Goal: Information Seeking & Learning: Learn about a topic

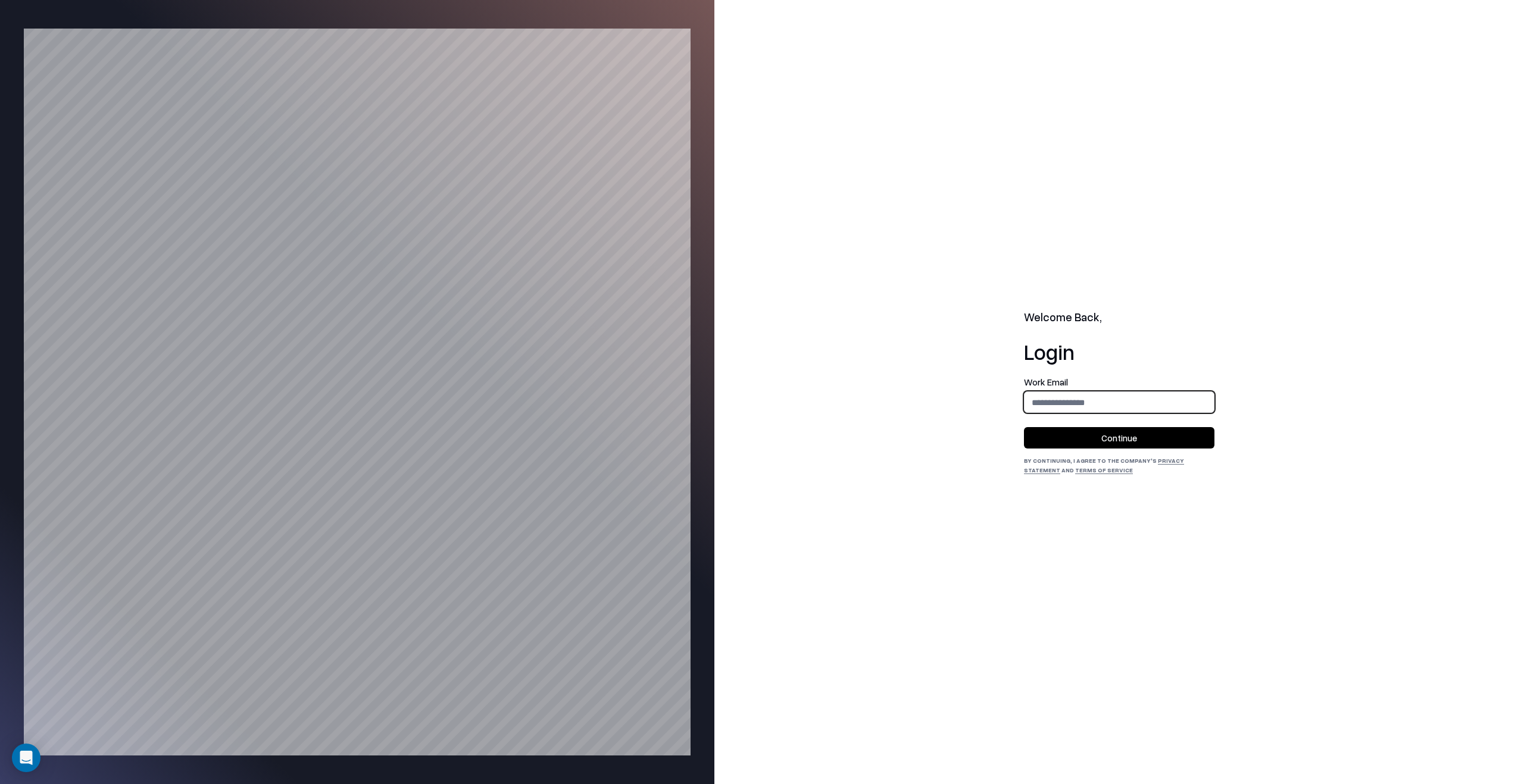
click at [1135, 399] on input "email" at bounding box center [1119, 402] width 189 height 22
type input "**********"
click at [1148, 424] on form "**********" at bounding box center [1119, 413] width 191 height 71
click at [1150, 431] on button "Continue" at bounding box center [1119, 438] width 191 height 22
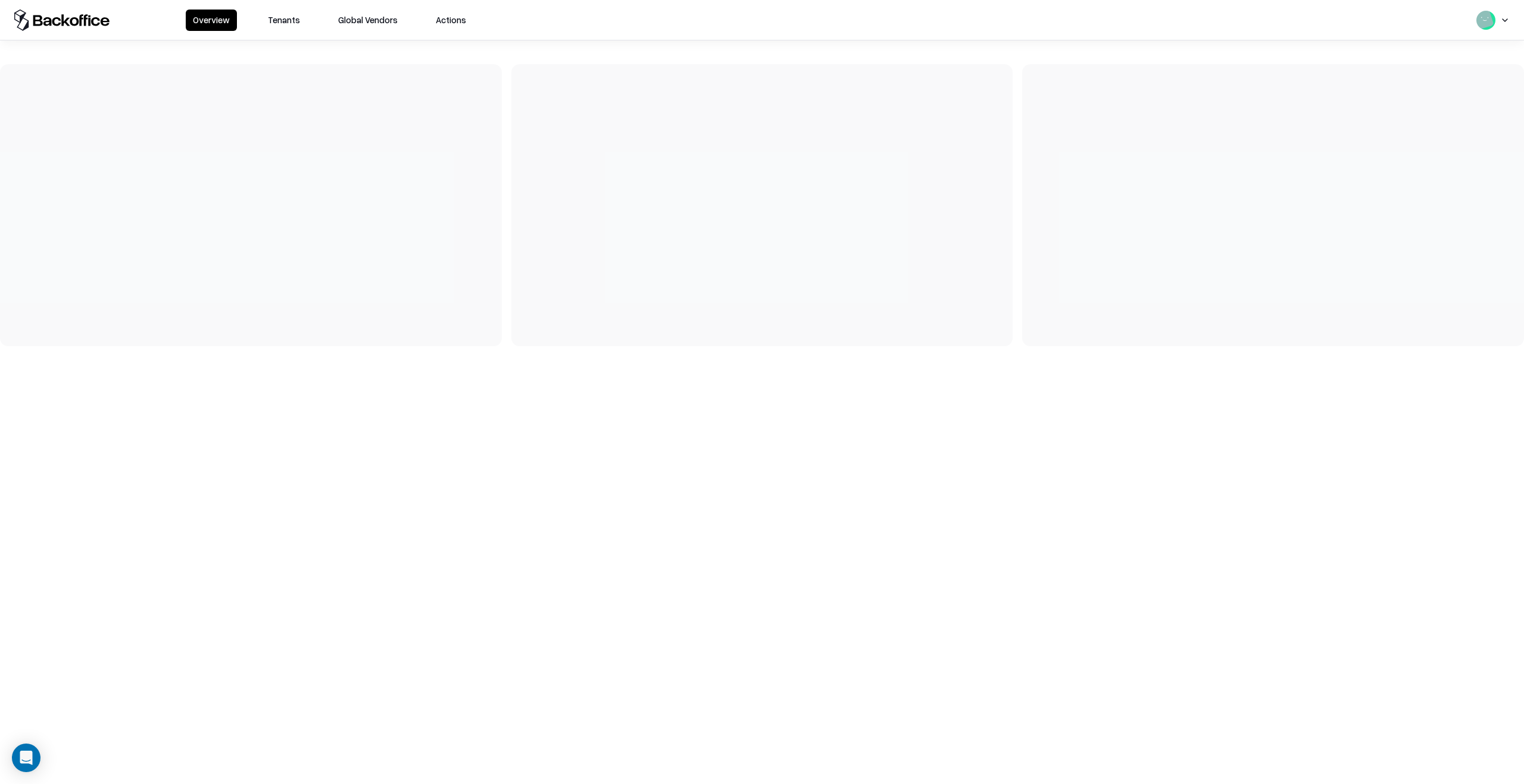
click at [300, 14] on button "Tenants" at bounding box center [283, 21] width 46 height 22
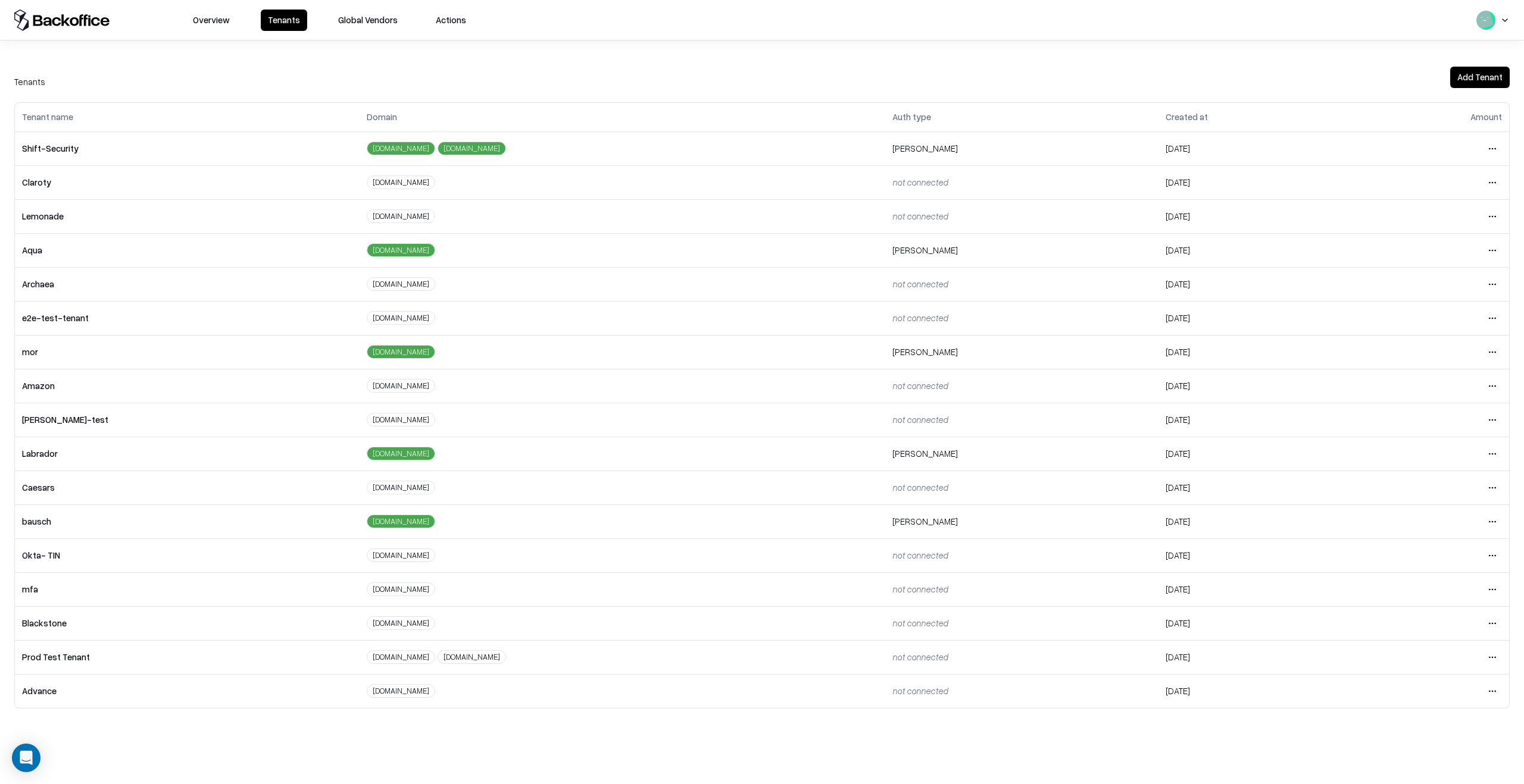
click at [1494, 526] on html "Overview Tenants Global Vendors Actions Tenants Add Tenant Tenant name Domain A…" at bounding box center [762, 392] width 1524 height 784
click at [1435, 620] on div "Login to tenant" at bounding box center [1442, 621] width 128 height 24
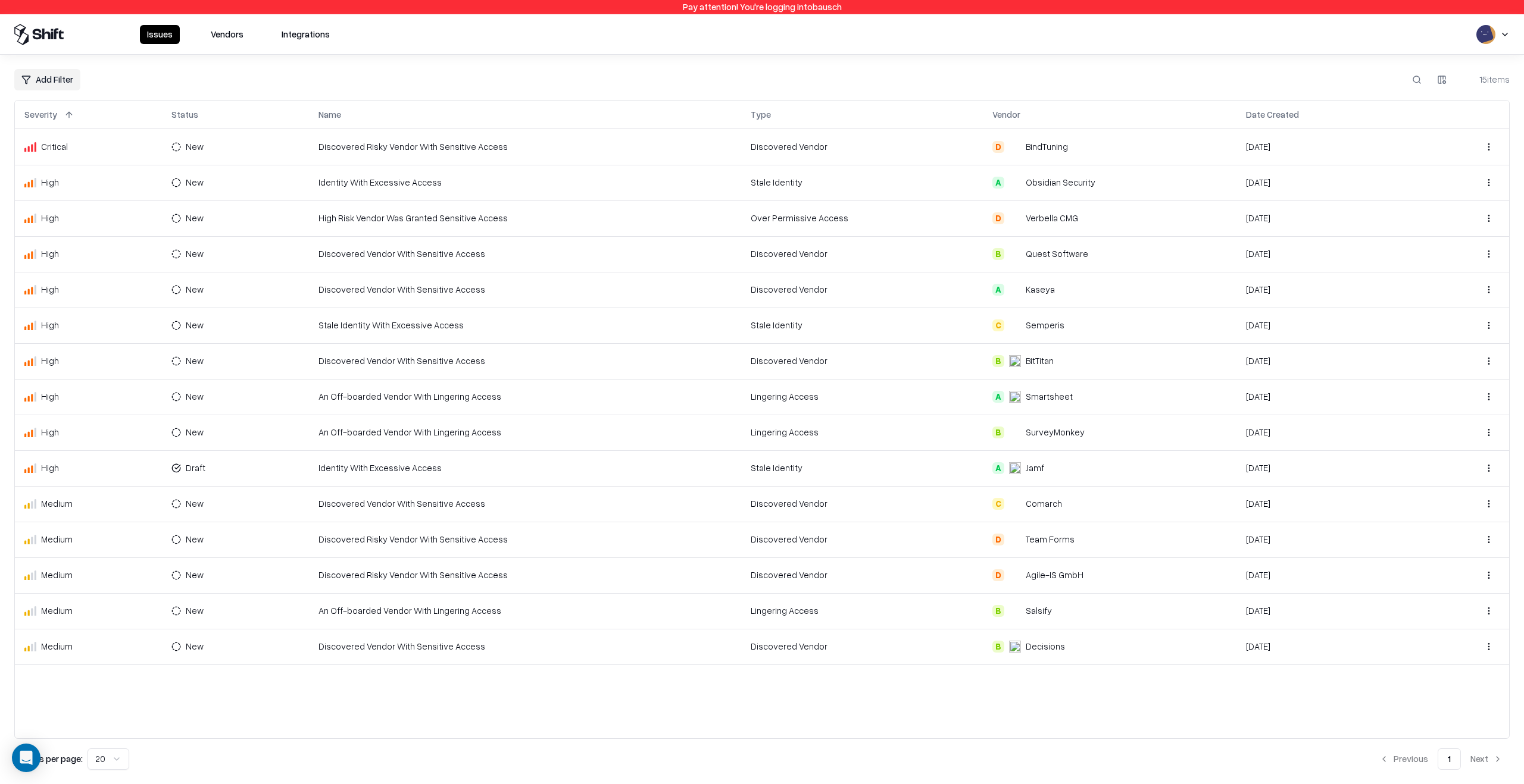
click at [234, 43] on button "Vendors" at bounding box center [227, 34] width 47 height 19
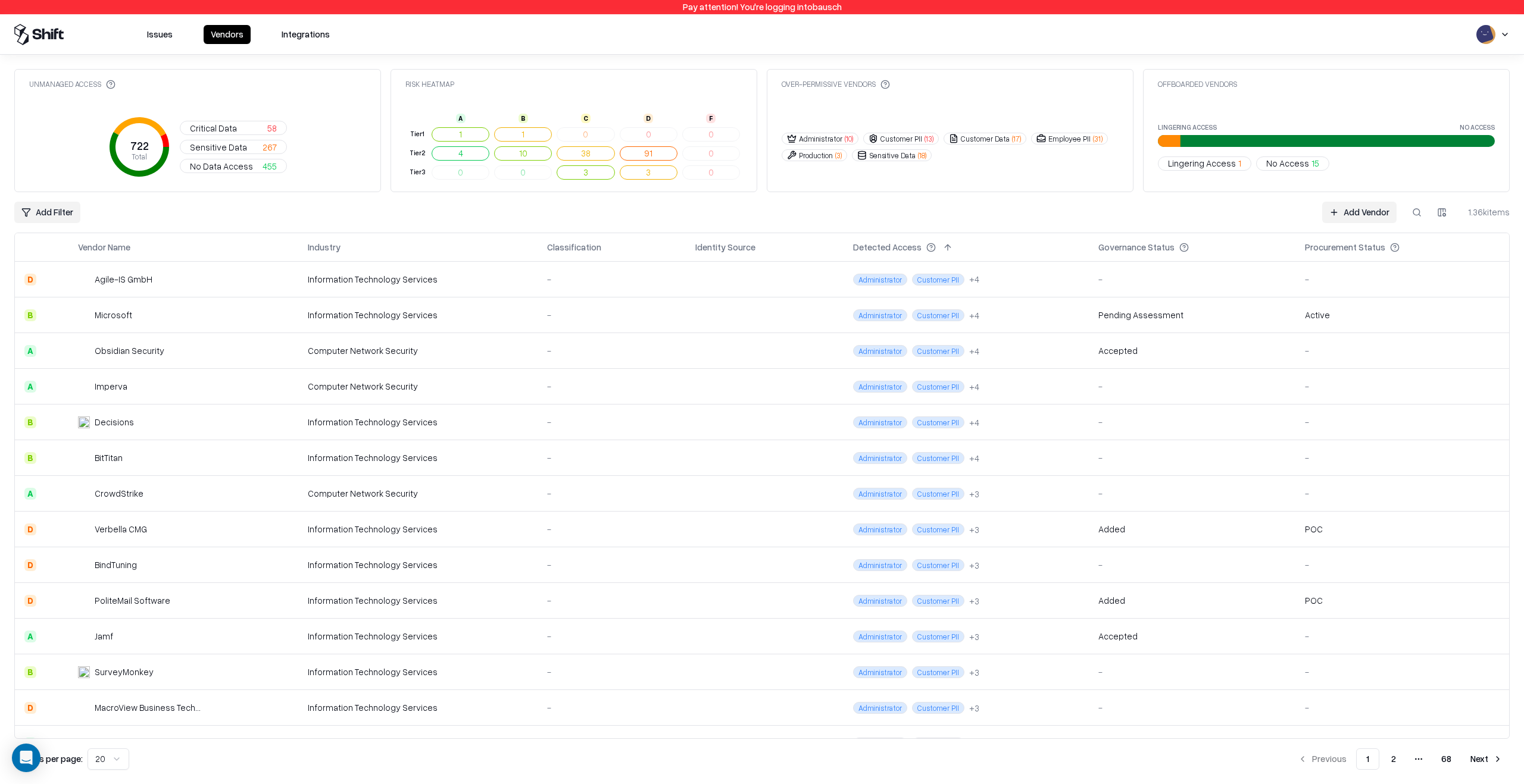
click at [1415, 219] on button at bounding box center [1416, 213] width 22 height 22
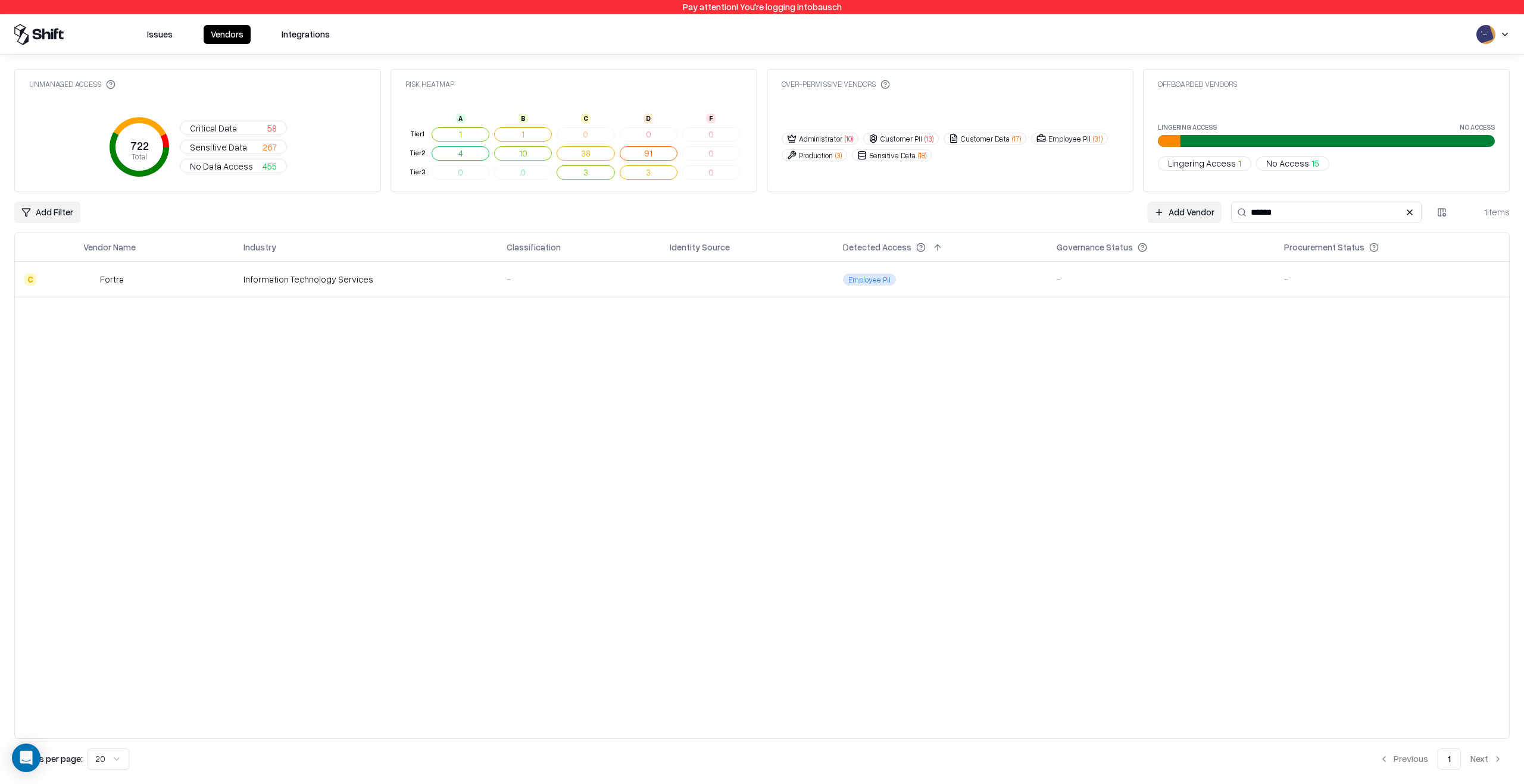
type input "******"
click at [434, 279] on div "Information Technology Services" at bounding box center [365, 279] width 244 height 13
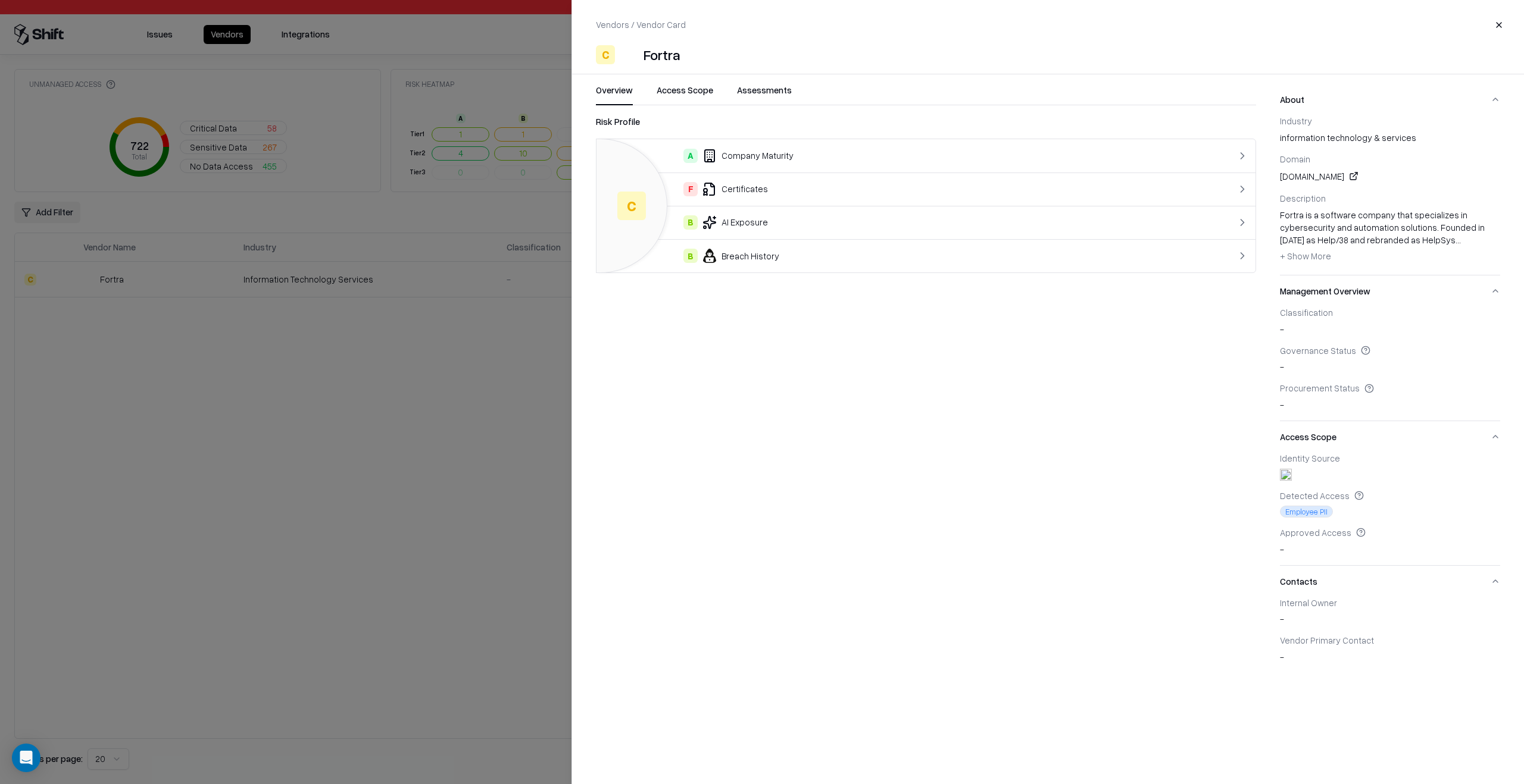
click at [833, 255] on div "B Breach History" at bounding box center [889, 256] width 566 height 14
click at [821, 160] on div "Ransomware" at bounding box center [808, 156] width 403 height 14
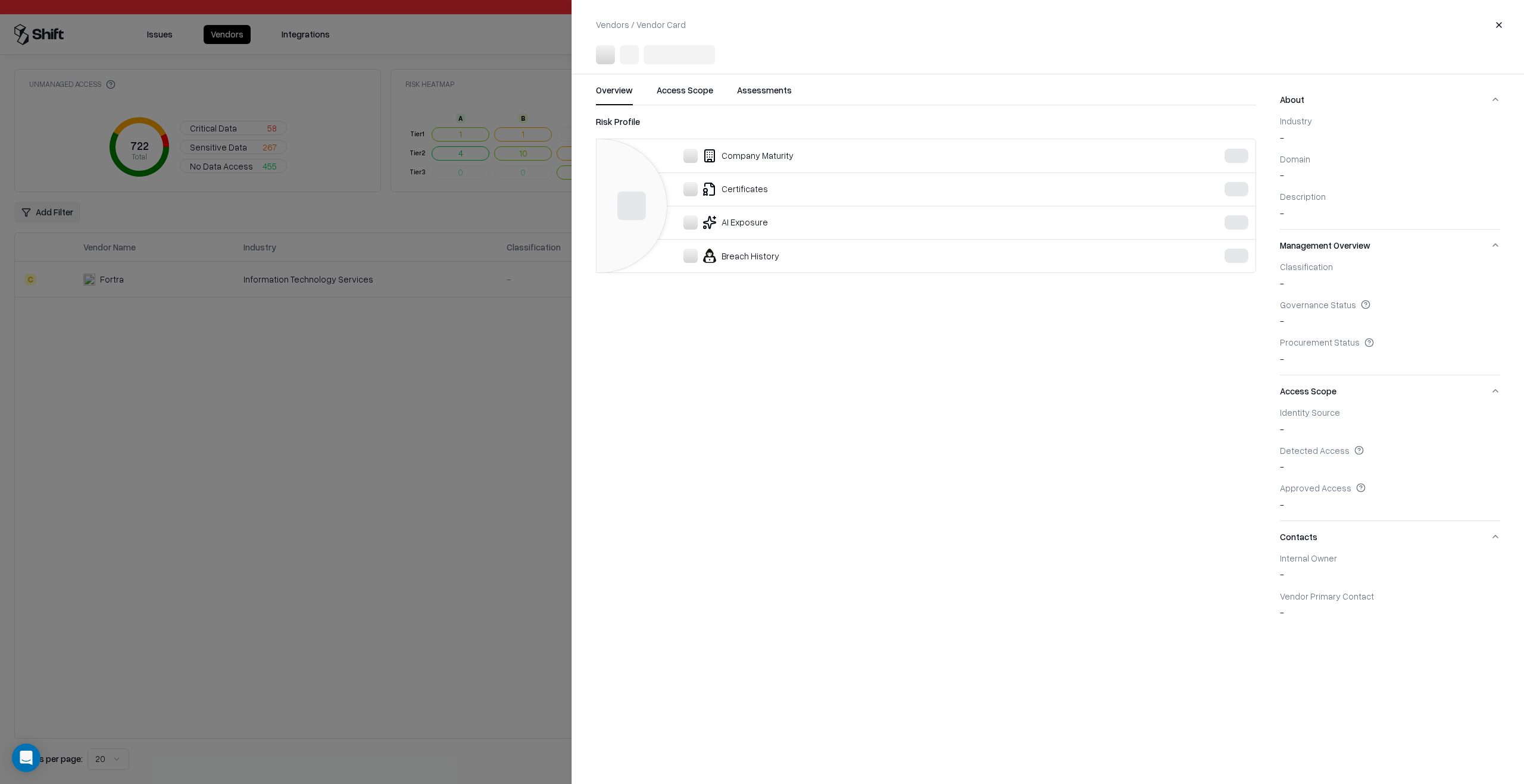
click at [527, 521] on div at bounding box center [762, 392] width 1524 height 784
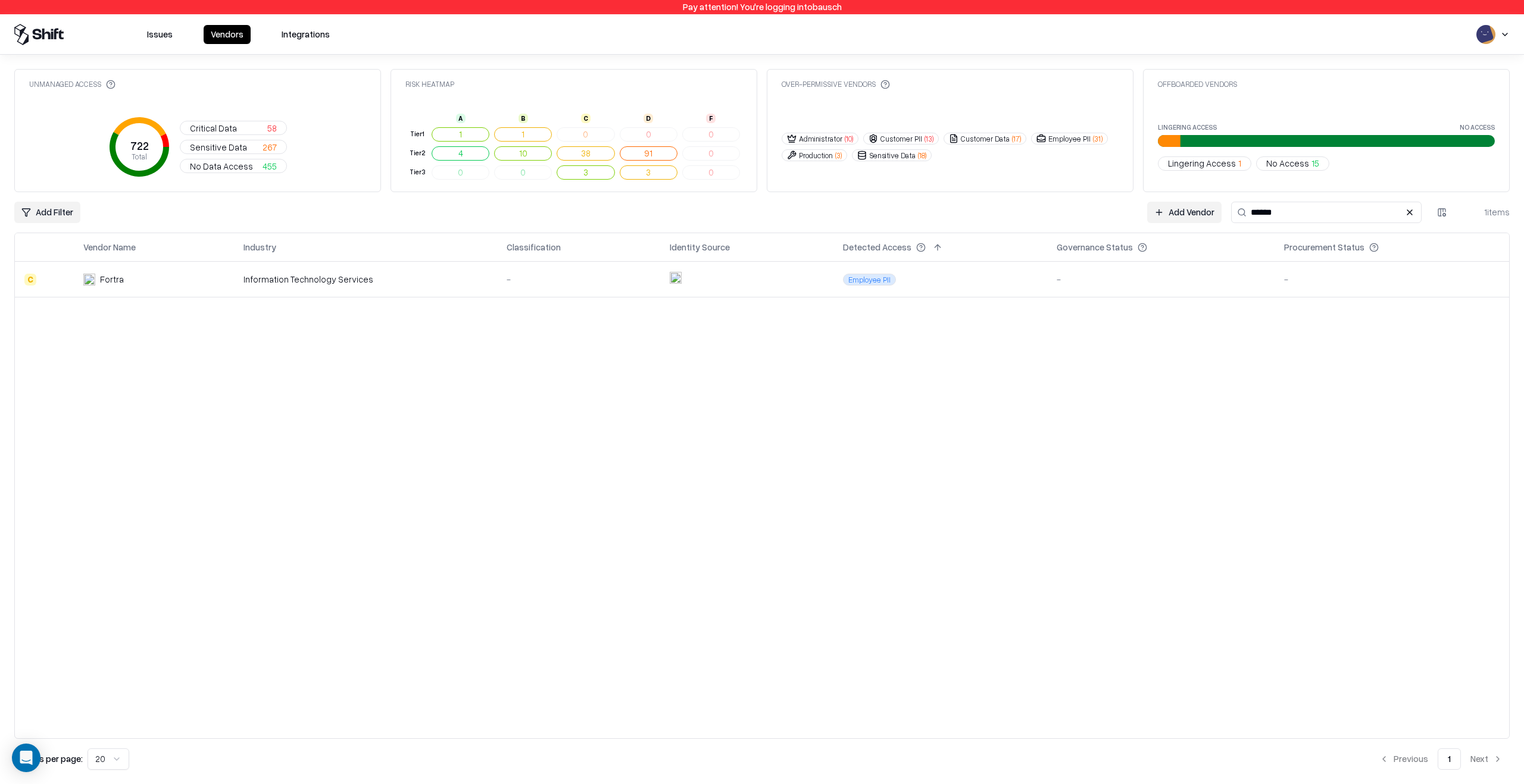
click at [467, 279] on div "Information Technology Services" at bounding box center [365, 279] width 244 height 13
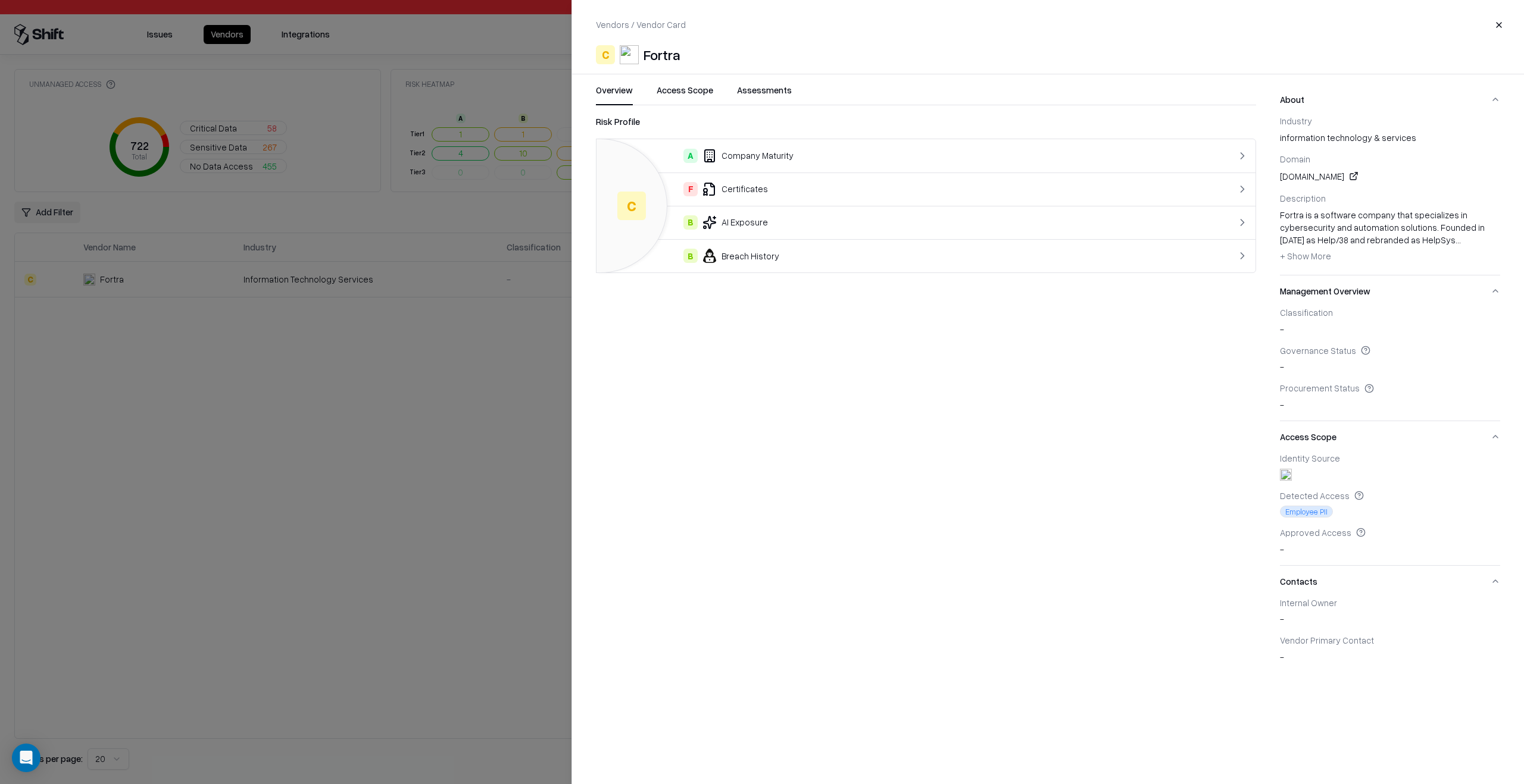
click at [756, 96] on button "Assessments" at bounding box center [764, 95] width 55 height 22
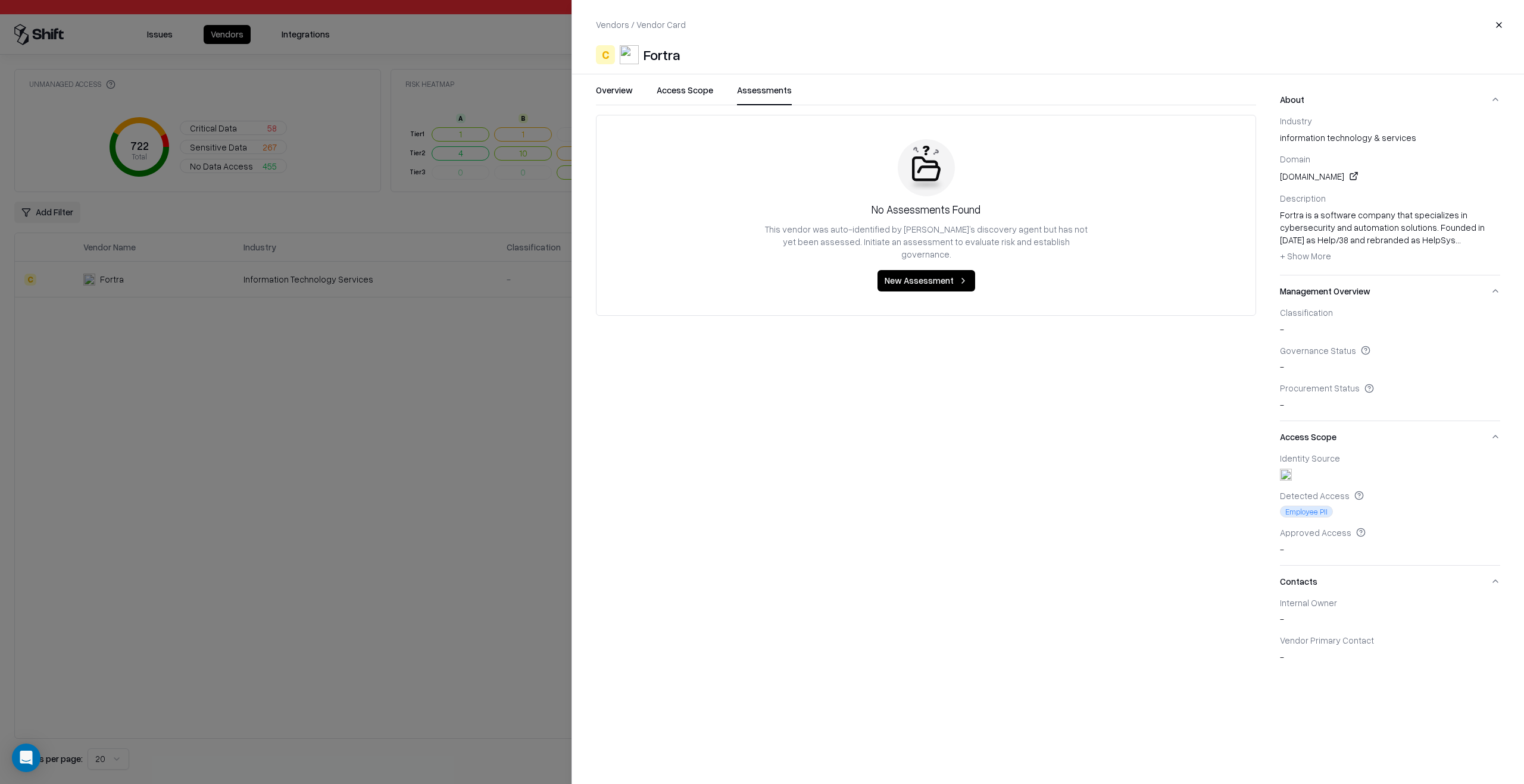
click at [711, 95] on button "Access Scope" at bounding box center [685, 95] width 57 height 22
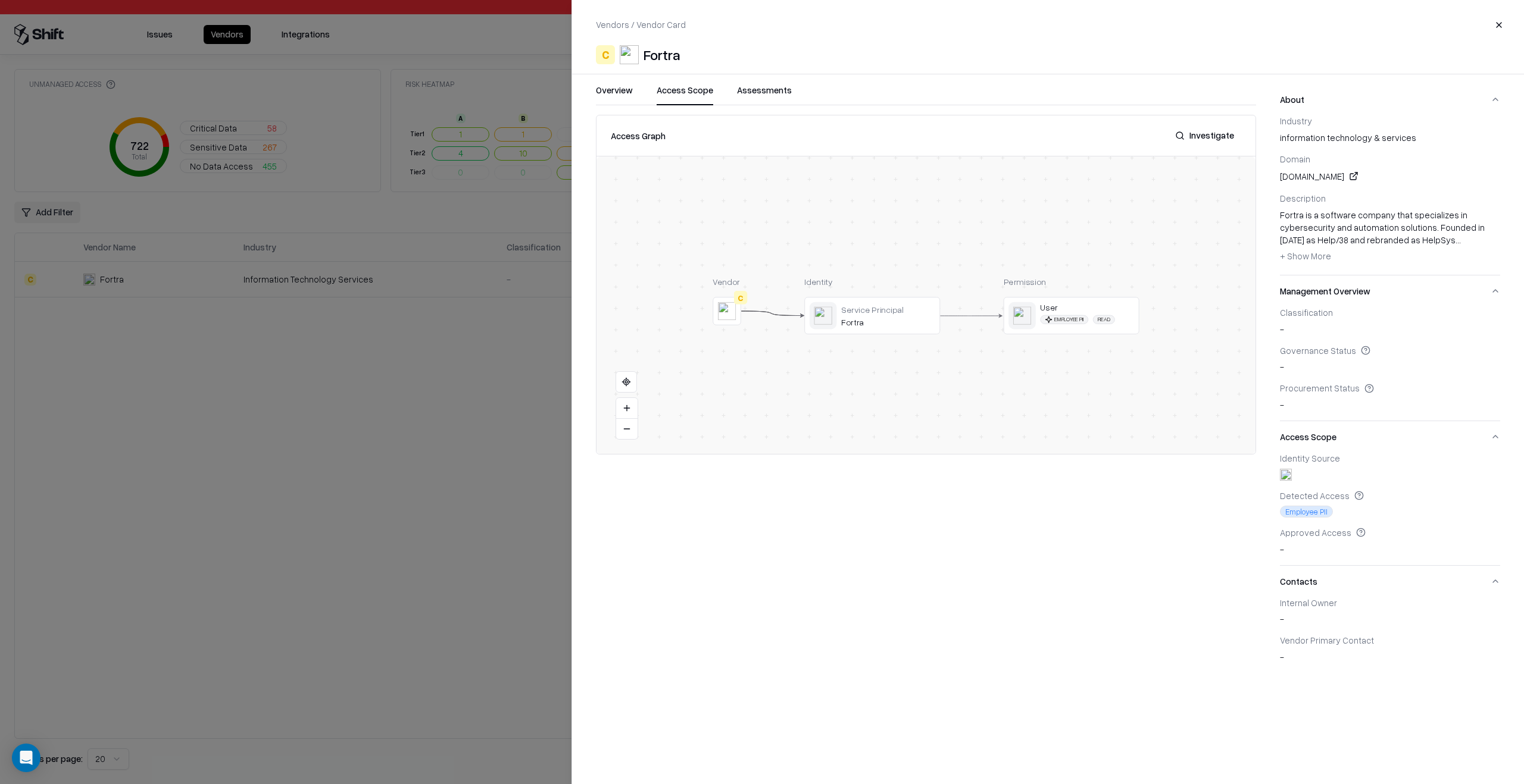
click at [0, 0] on div at bounding box center [0, 0] width 0 height 0
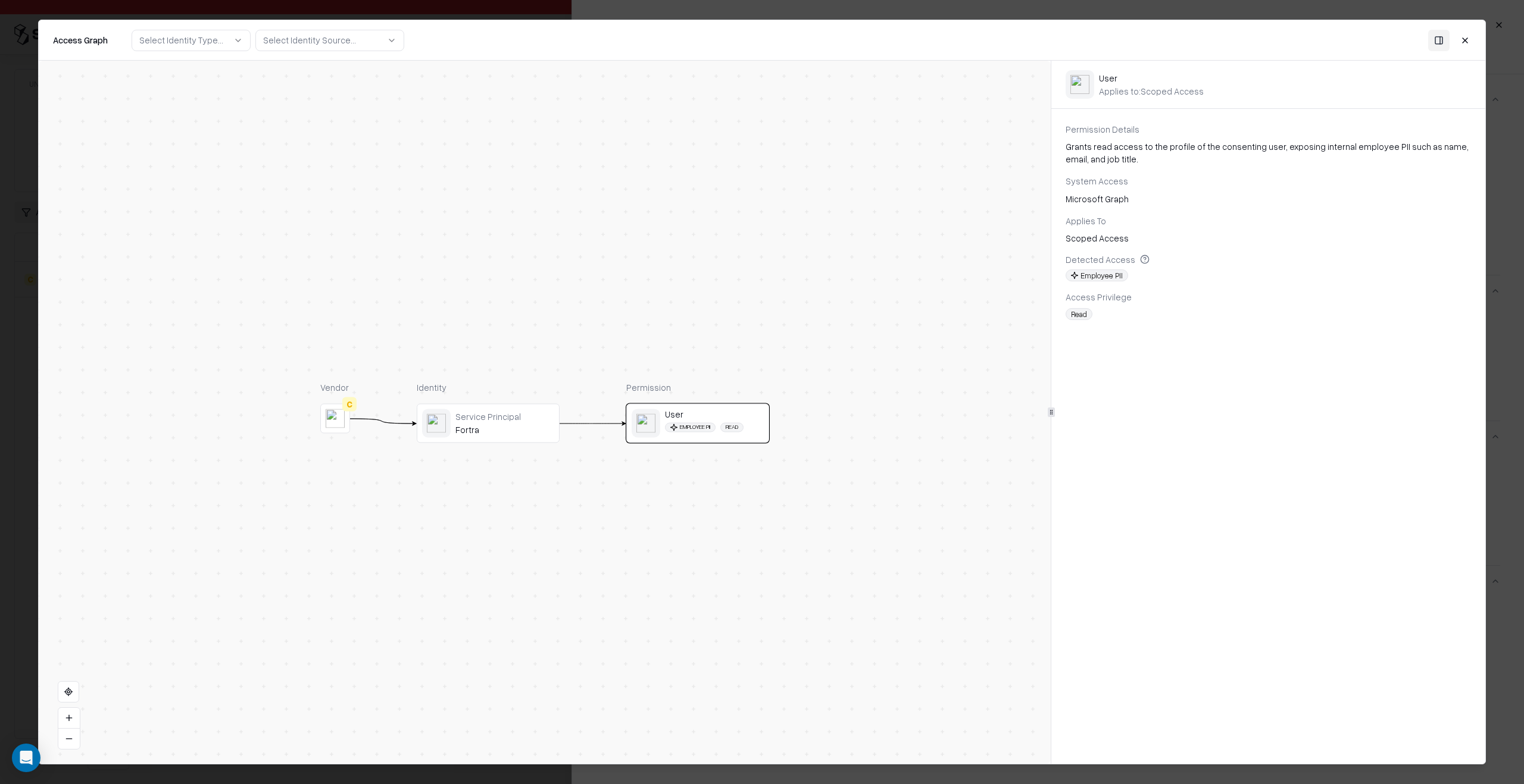
click at [498, 433] on div "Fortra" at bounding box center [504, 430] width 99 height 11
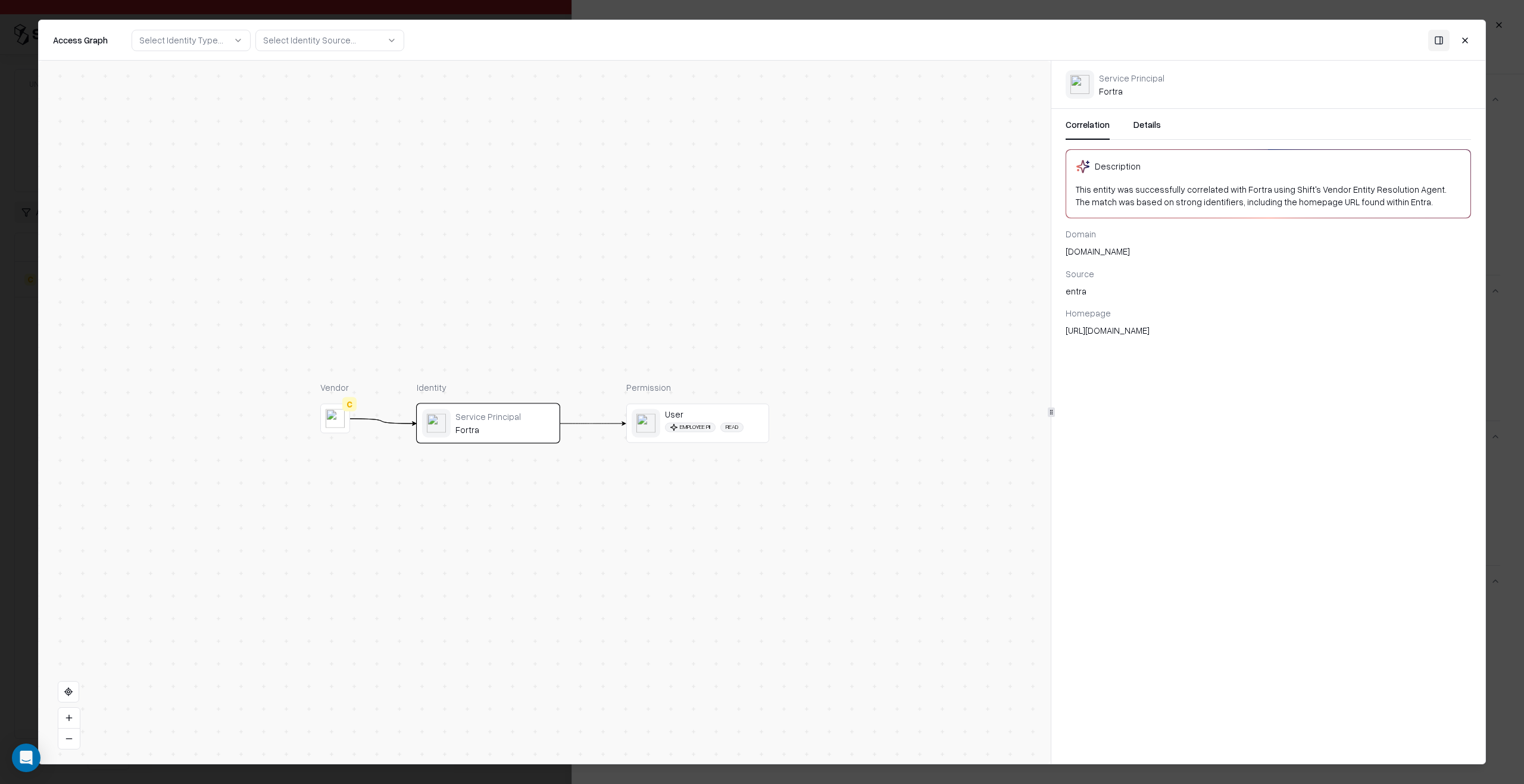
click at [696, 419] on div "User" at bounding box center [714, 415] width 99 height 11
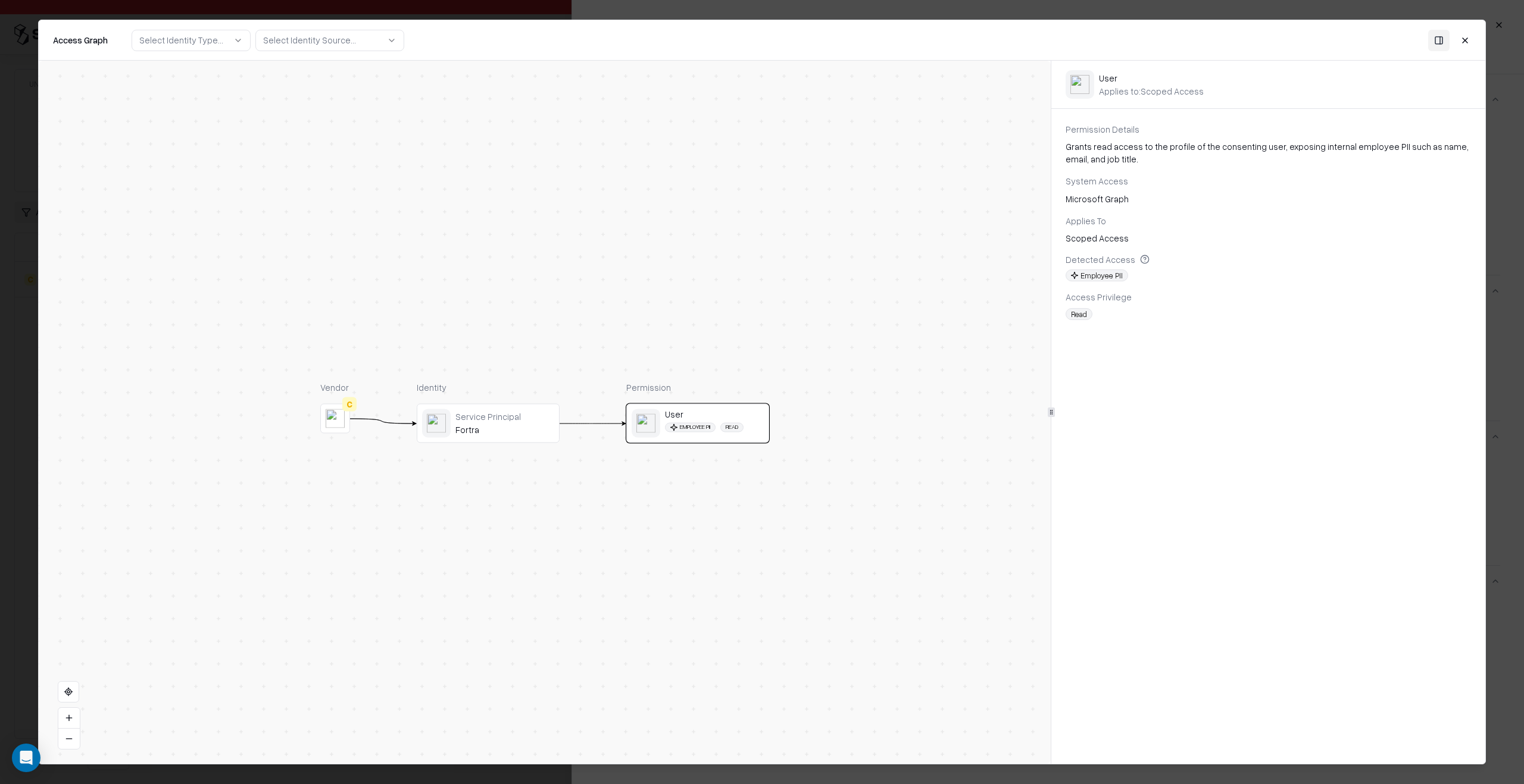
click at [483, 430] on div "Fortra" at bounding box center [504, 430] width 99 height 11
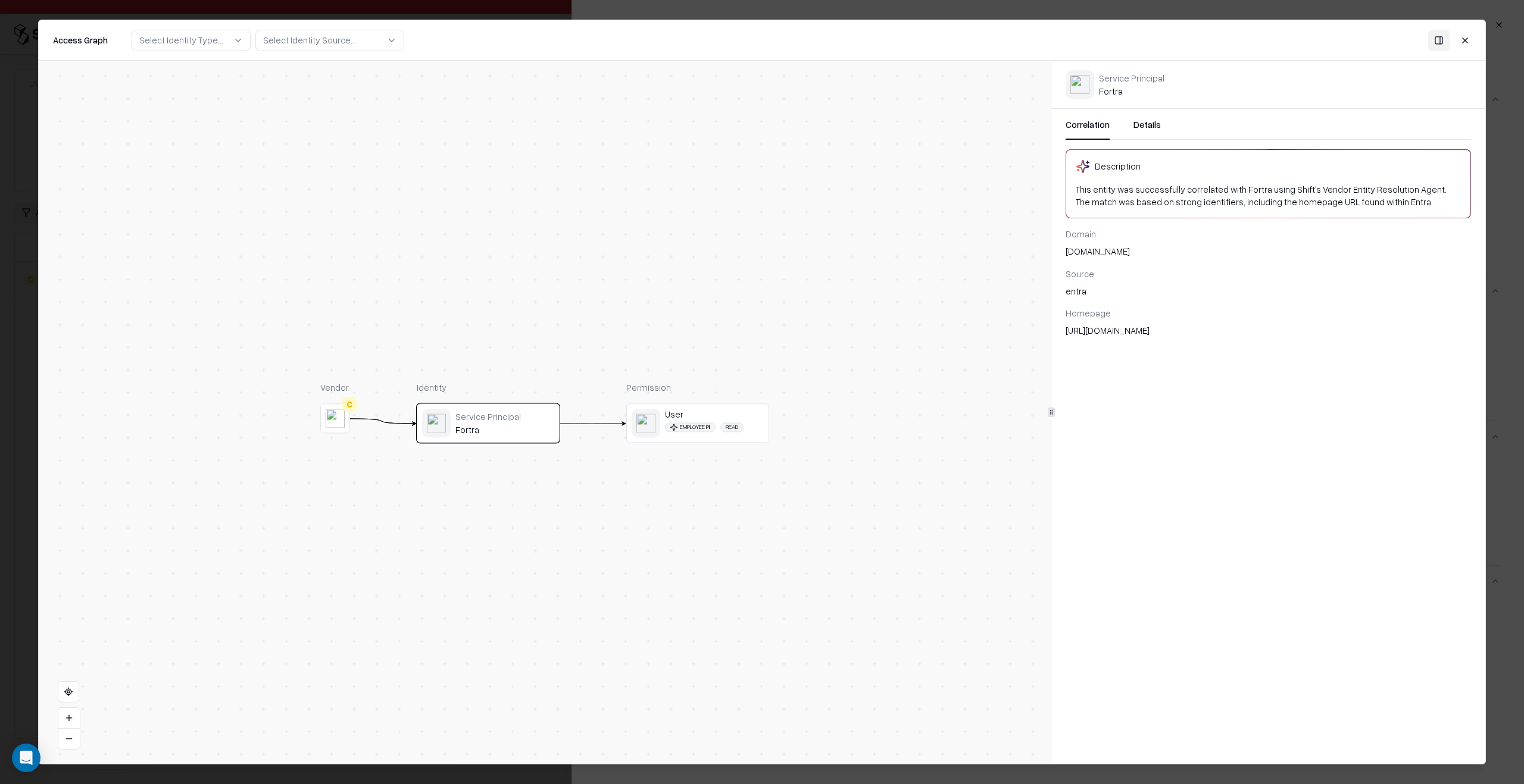
click at [494, 415] on div "Service Principal" at bounding box center [504, 417] width 99 height 11
click at [1118, 129] on div "Correlation Details" at bounding box center [1268, 129] width 405 height 22
click at [1150, 129] on button "Details" at bounding box center [1147, 129] width 27 height 22
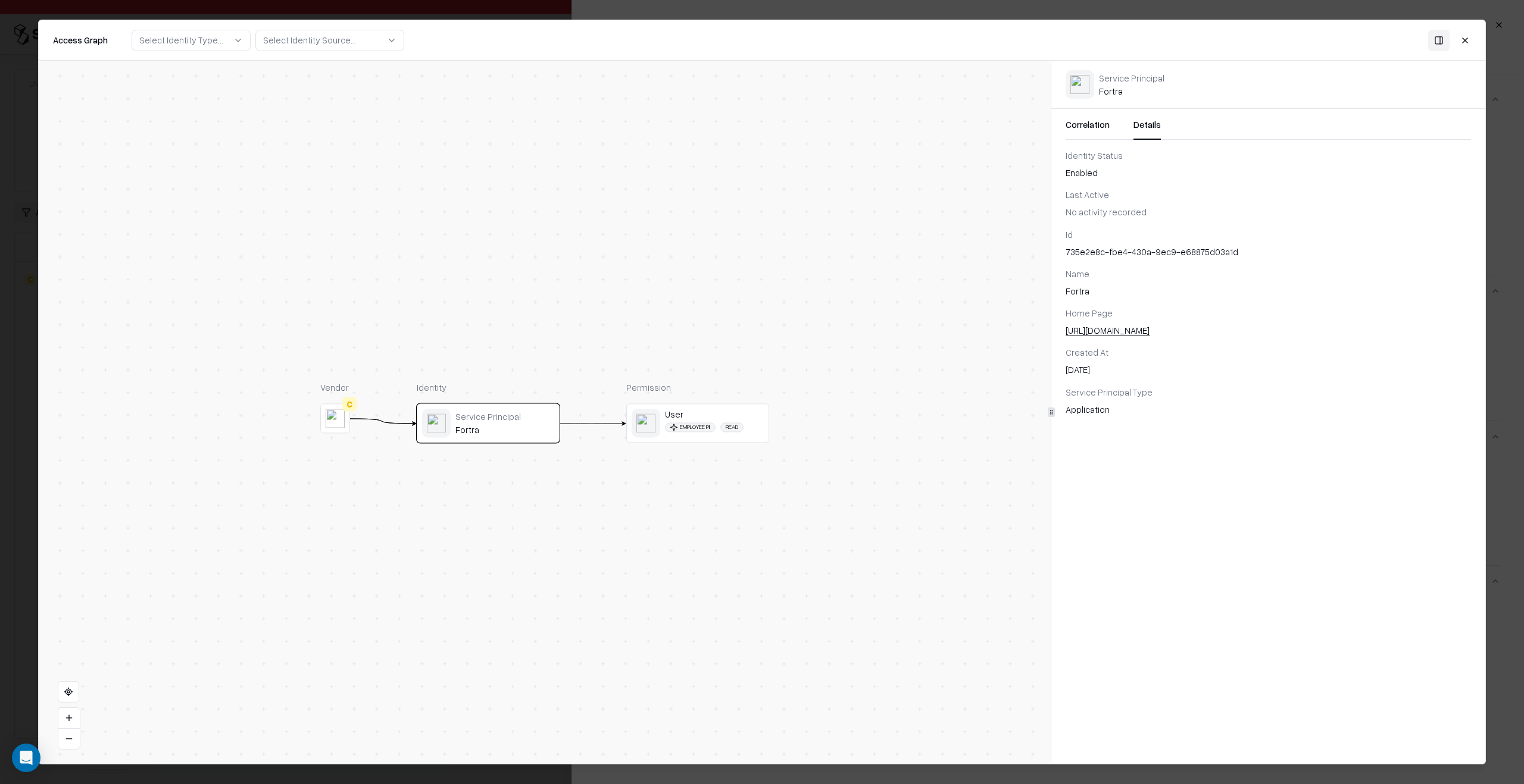
click at [1488, 266] on div at bounding box center [762, 392] width 1524 height 784
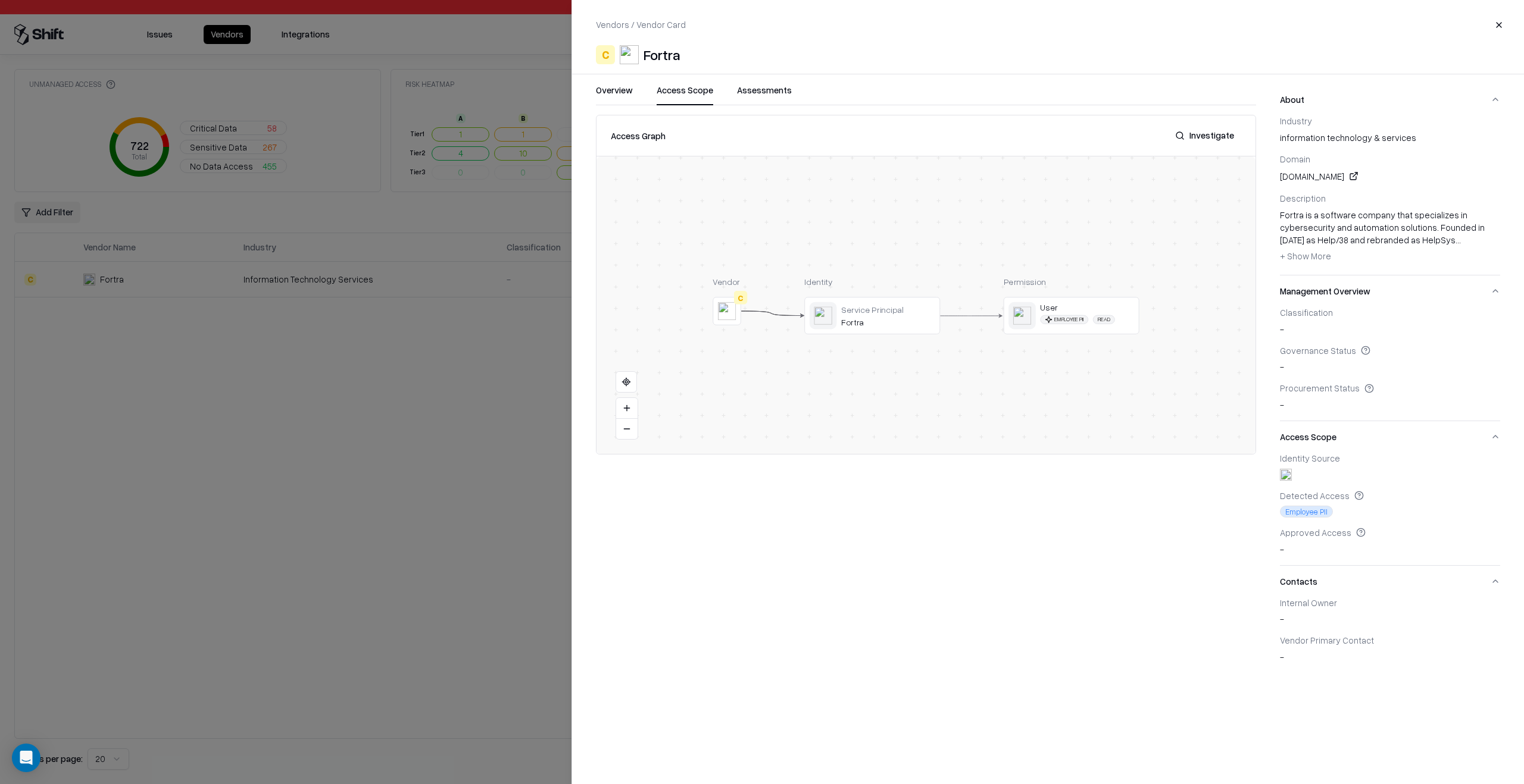
click at [395, 588] on div at bounding box center [762, 392] width 1524 height 784
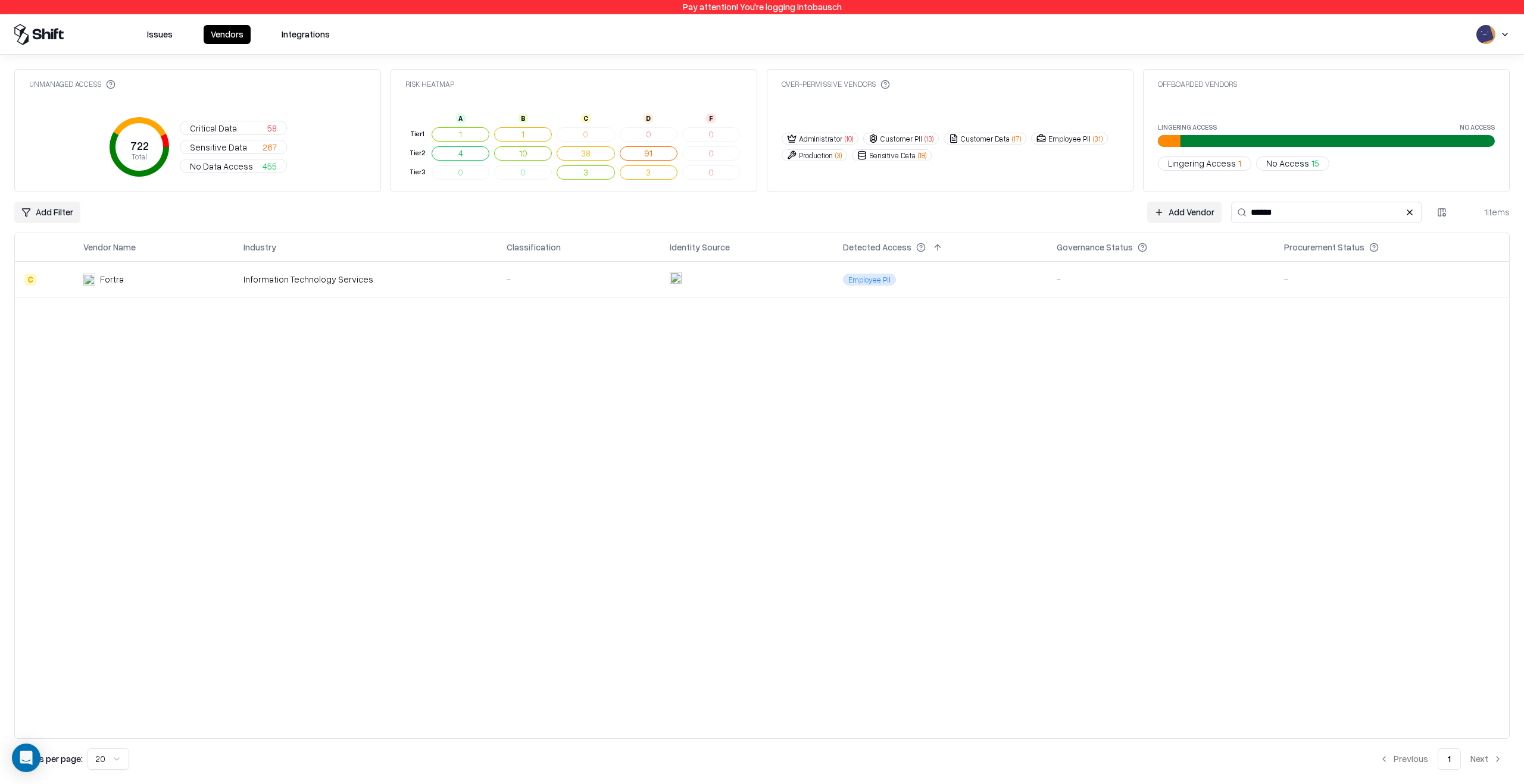
click at [639, 297] on td "-" at bounding box center [578, 279] width 163 height 35
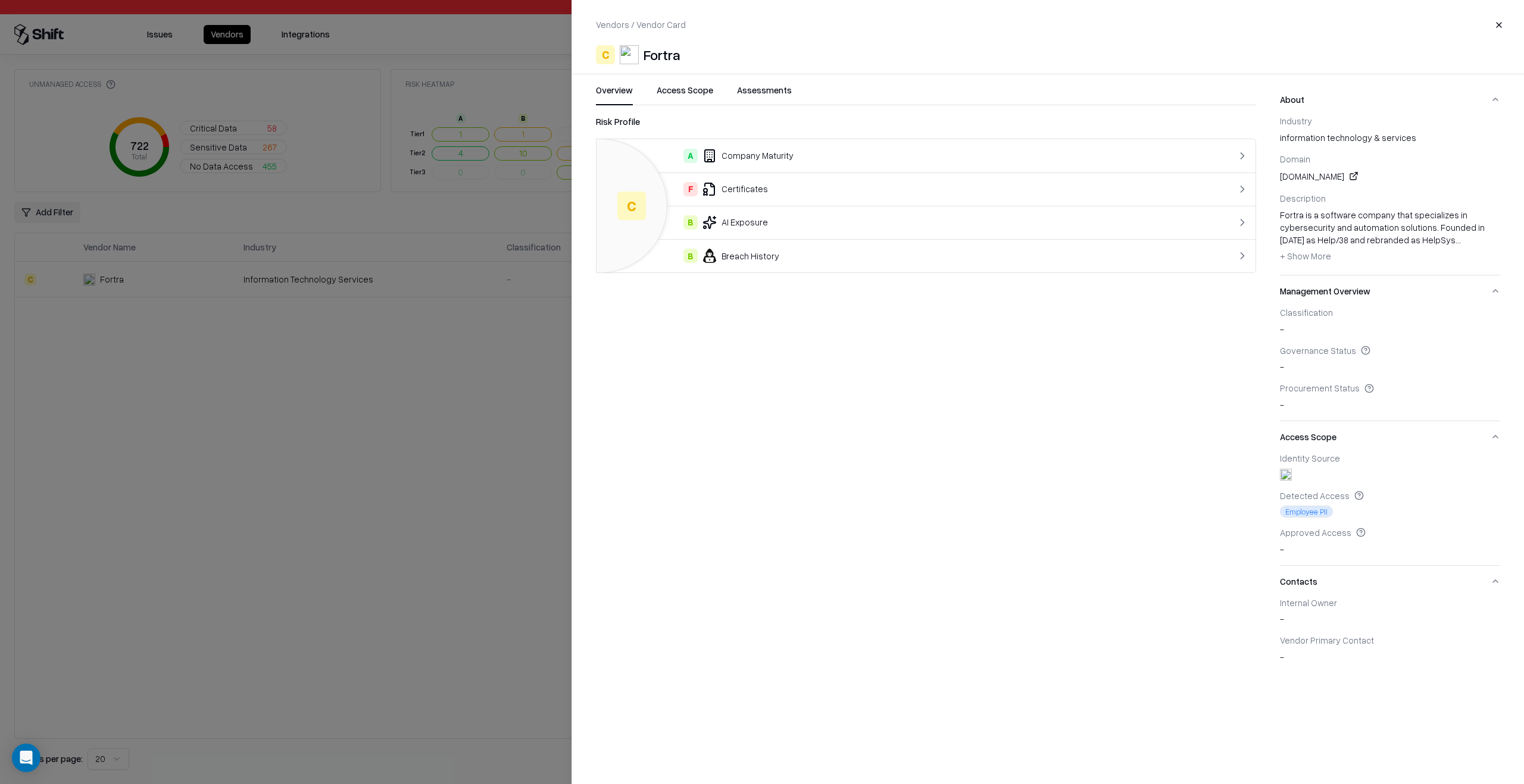
click at [781, 260] on div "B Breach History" at bounding box center [889, 256] width 566 height 14
click at [697, 193] on div "Data Breach" at bounding box center [808, 189] width 403 height 14
click at [790, 162] on div "Ransomware" at bounding box center [808, 156] width 403 height 14
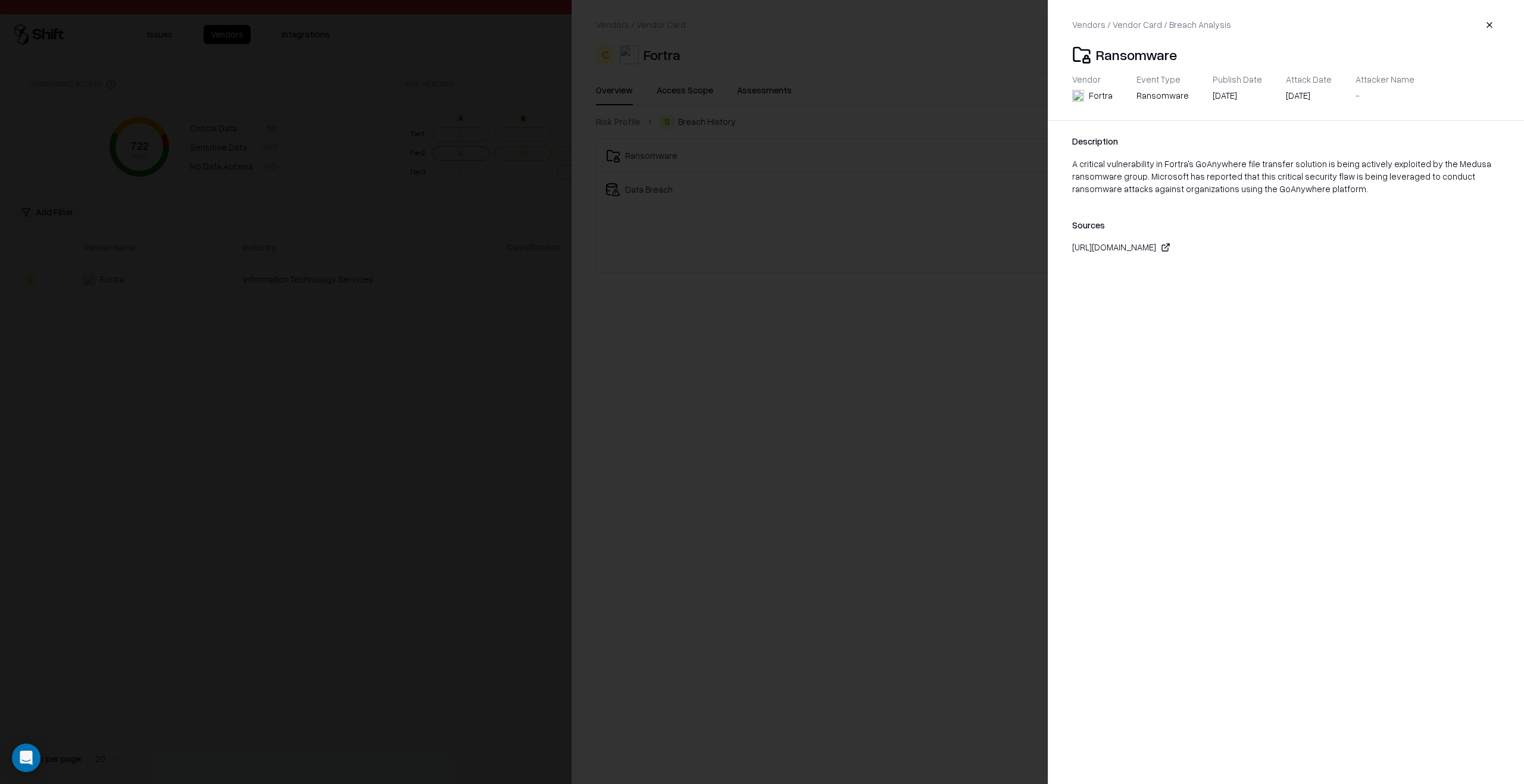
click at [1150, 234] on div "Sources https://www.infosecurity-magazine.com/news/microsoft-critical-goanywher…" at bounding box center [1285, 236] width 428 height 34
click at [1150, 244] on div "https://www.infosecurity-magazine.com/news/microsoft-critical-goanywhere/" at bounding box center [1113, 248] width 84 height 13
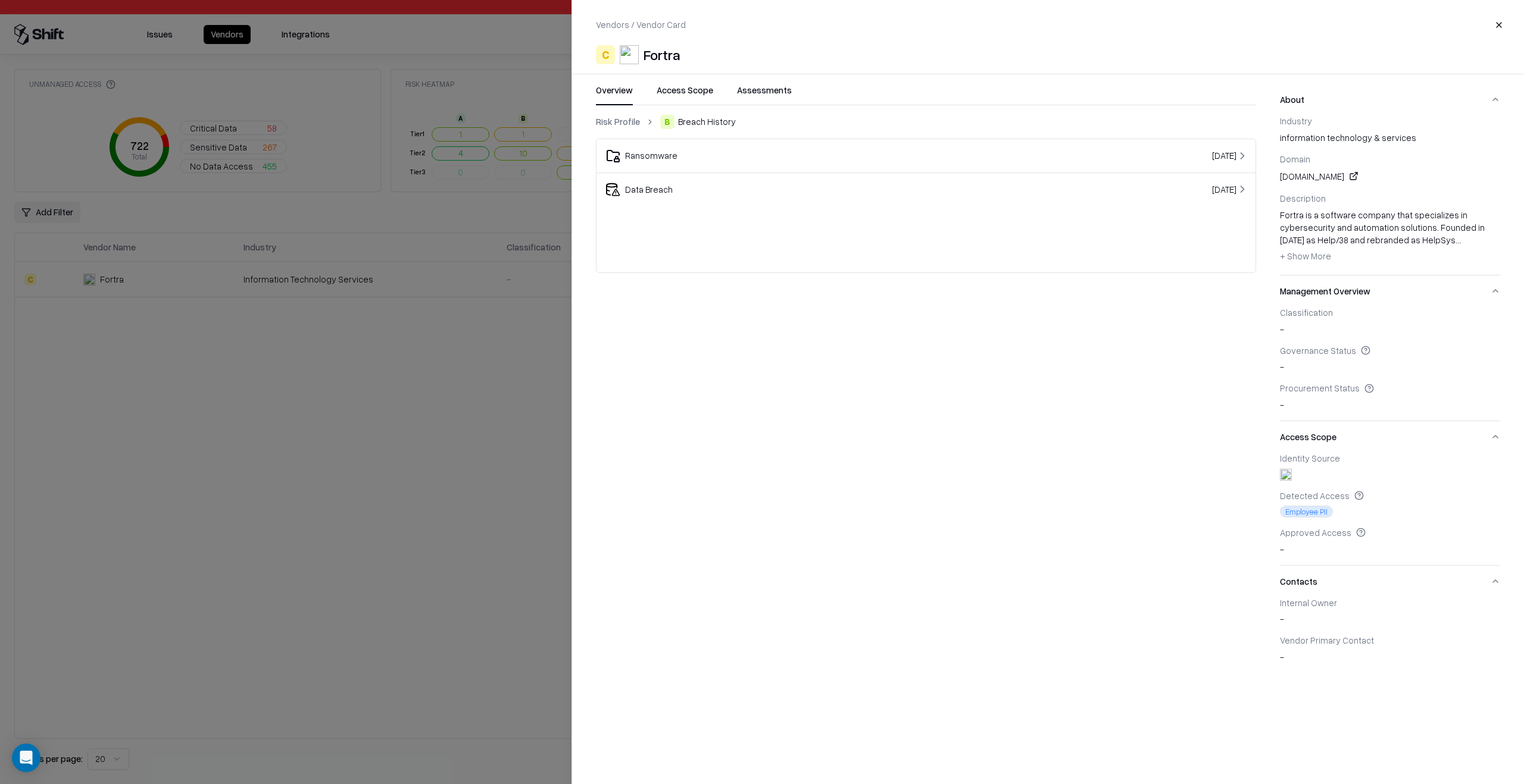
click at [1317, 255] on span "+ Show More" at bounding box center [1305, 256] width 52 height 11
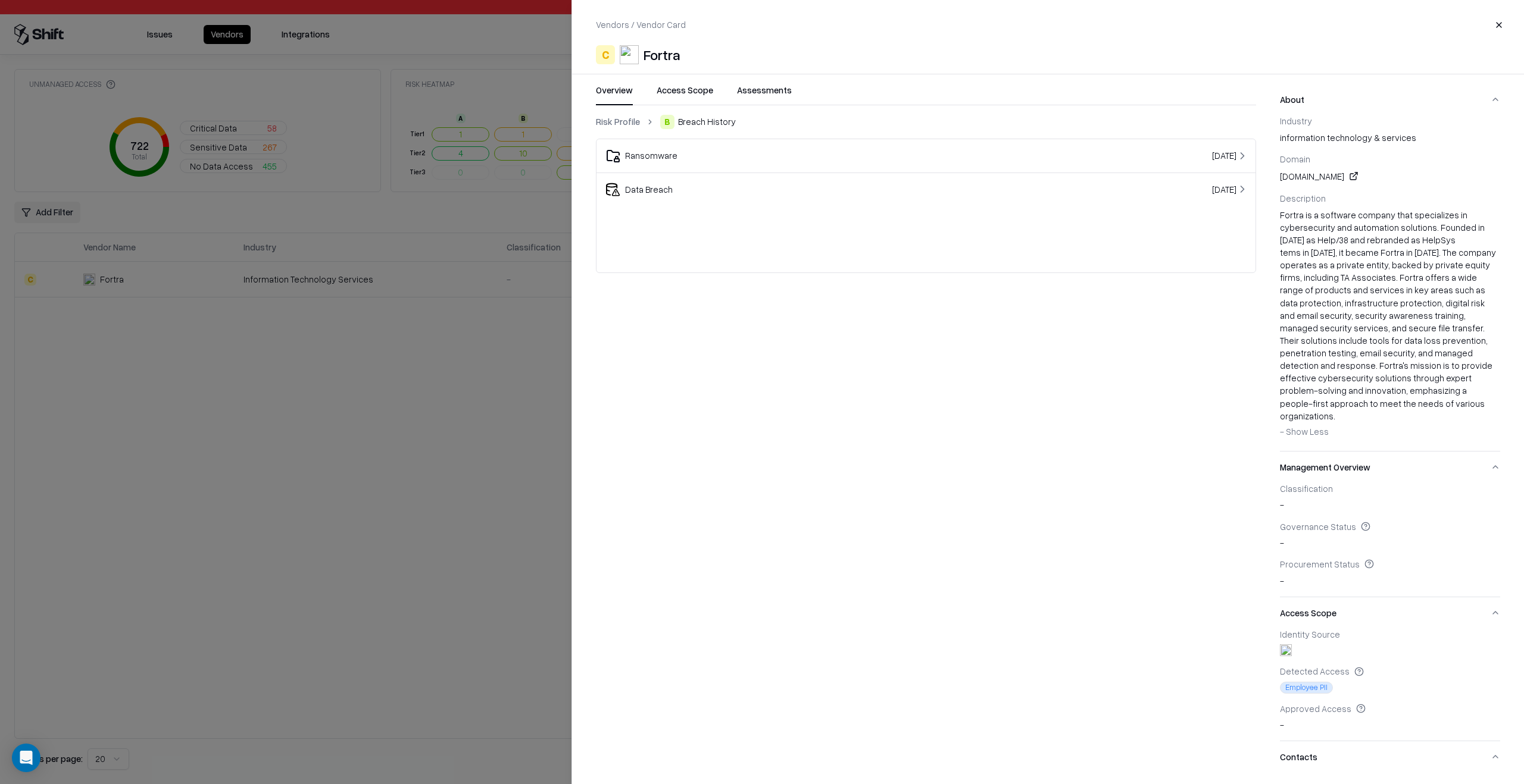
click at [1034, 153] on div "Oct 07, 2025" at bounding box center [1137, 156] width 222 height 13
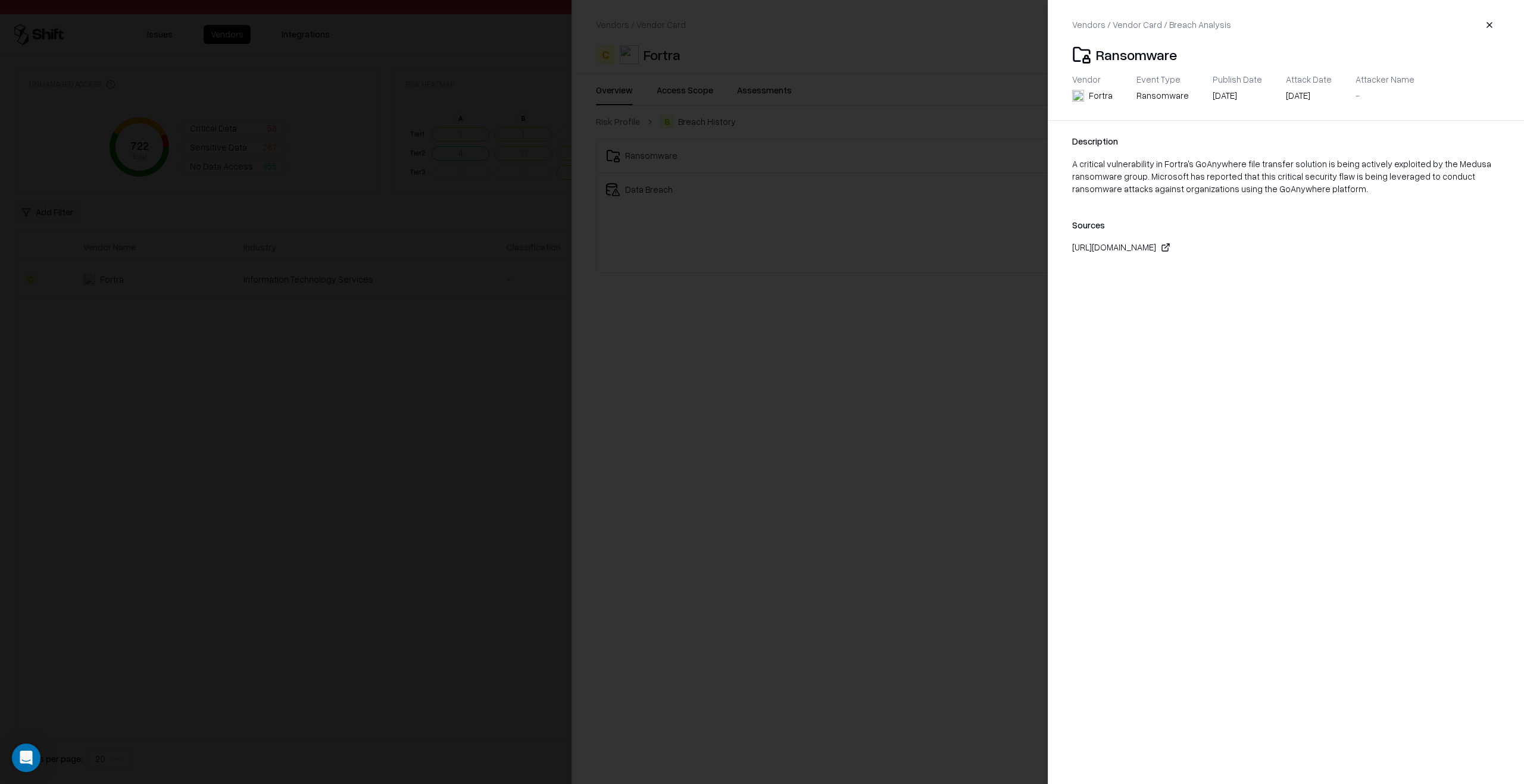
click at [1156, 245] on div "https://www.infosecurity-magazine.com/news/microsoft-critical-goanywhere/" at bounding box center [1113, 248] width 84 height 13
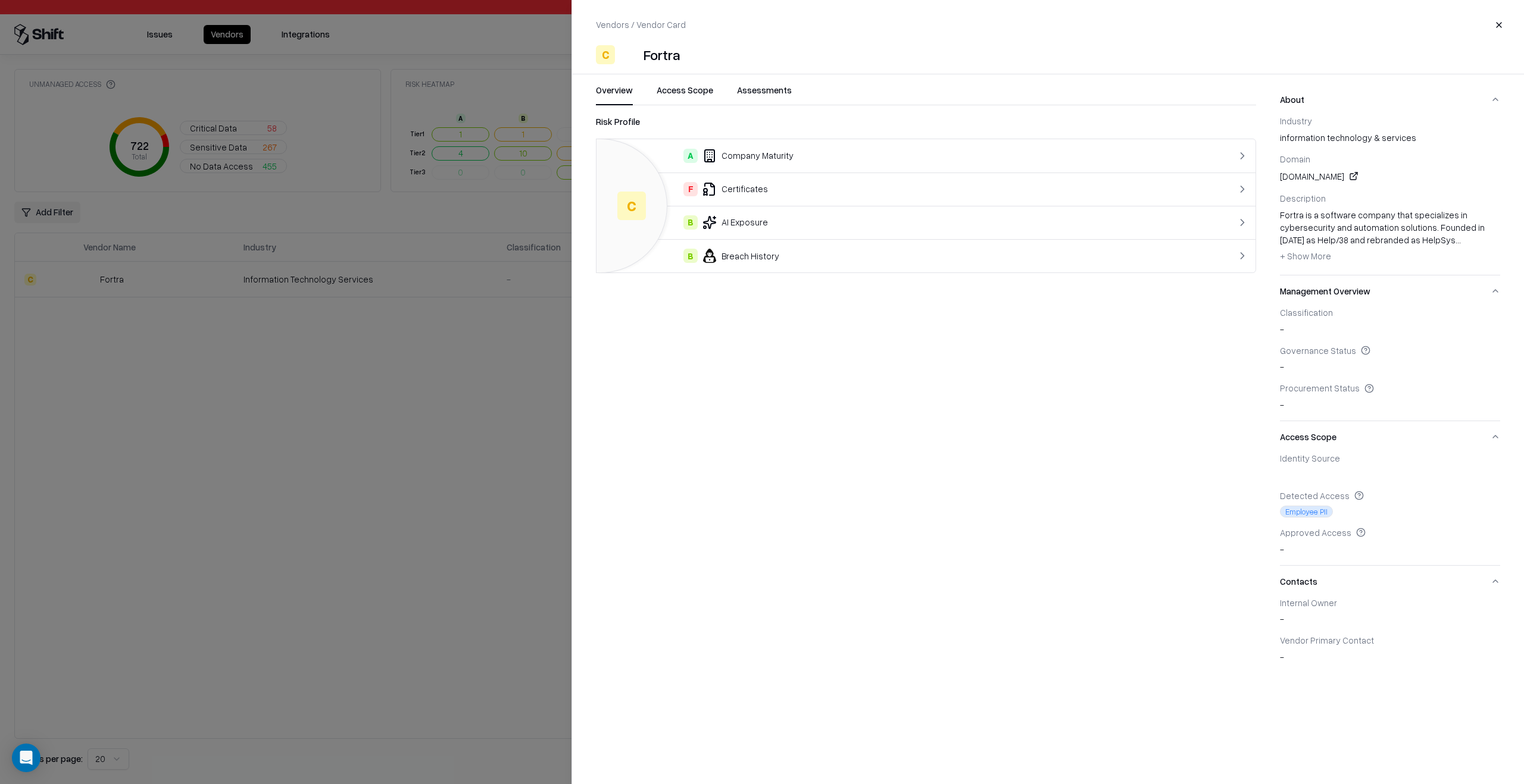
click at [362, 432] on div at bounding box center [762, 392] width 1524 height 784
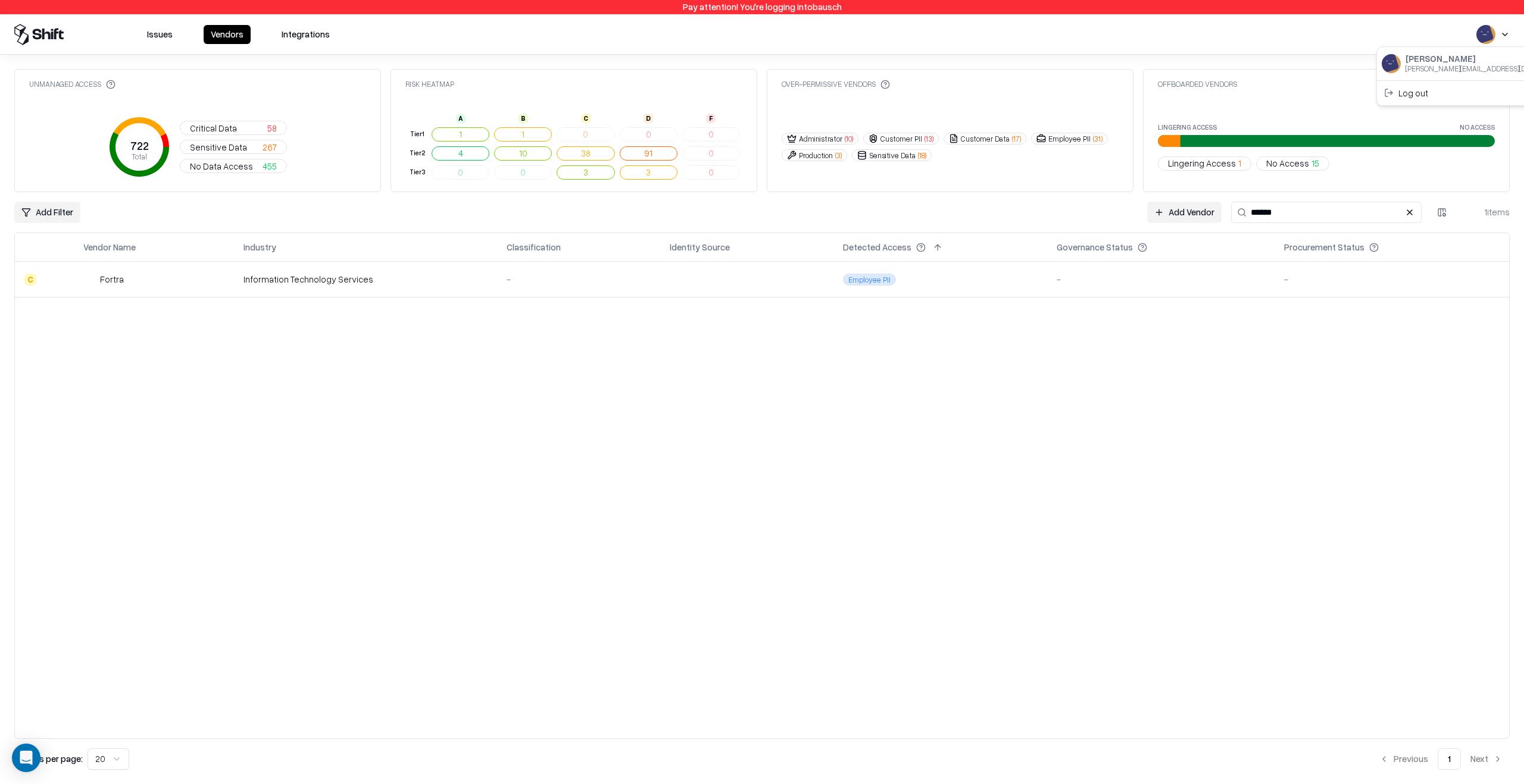
click at [1491, 37] on html "Pay attention! You're logging into bausch Issues Vendors Integrations Unmanaged…" at bounding box center [762, 392] width 1524 height 784
click at [1434, 94] on div "Log out" at bounding box center [1478, 93] width 197 height 20
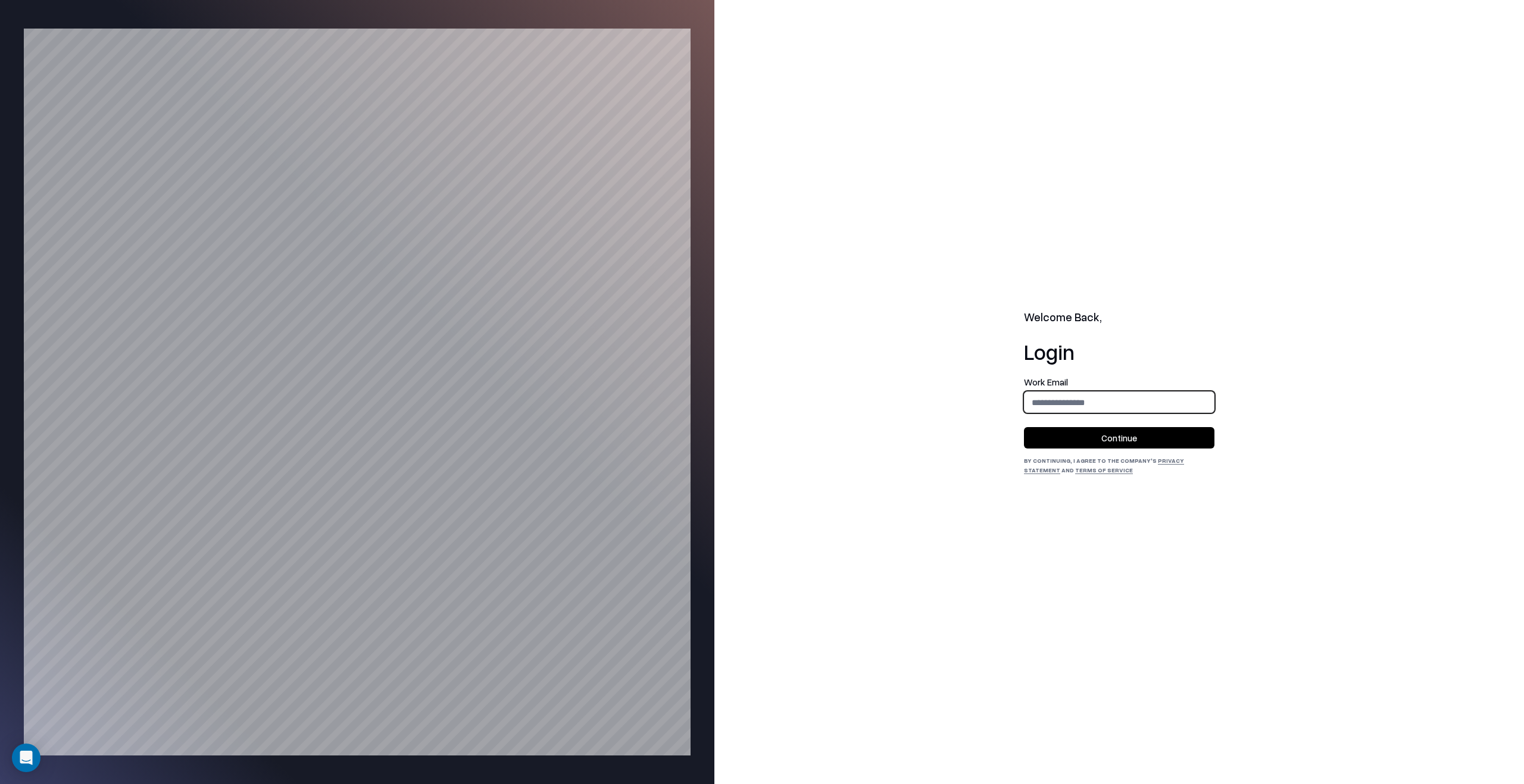
click at [1047, 399] on input "email" at bounding box center [1119, 402] width 189 height 22
type input "**********"
click at [1122, 432] on button "Continue" at bounding box center [1119, 438] width 191 height 22
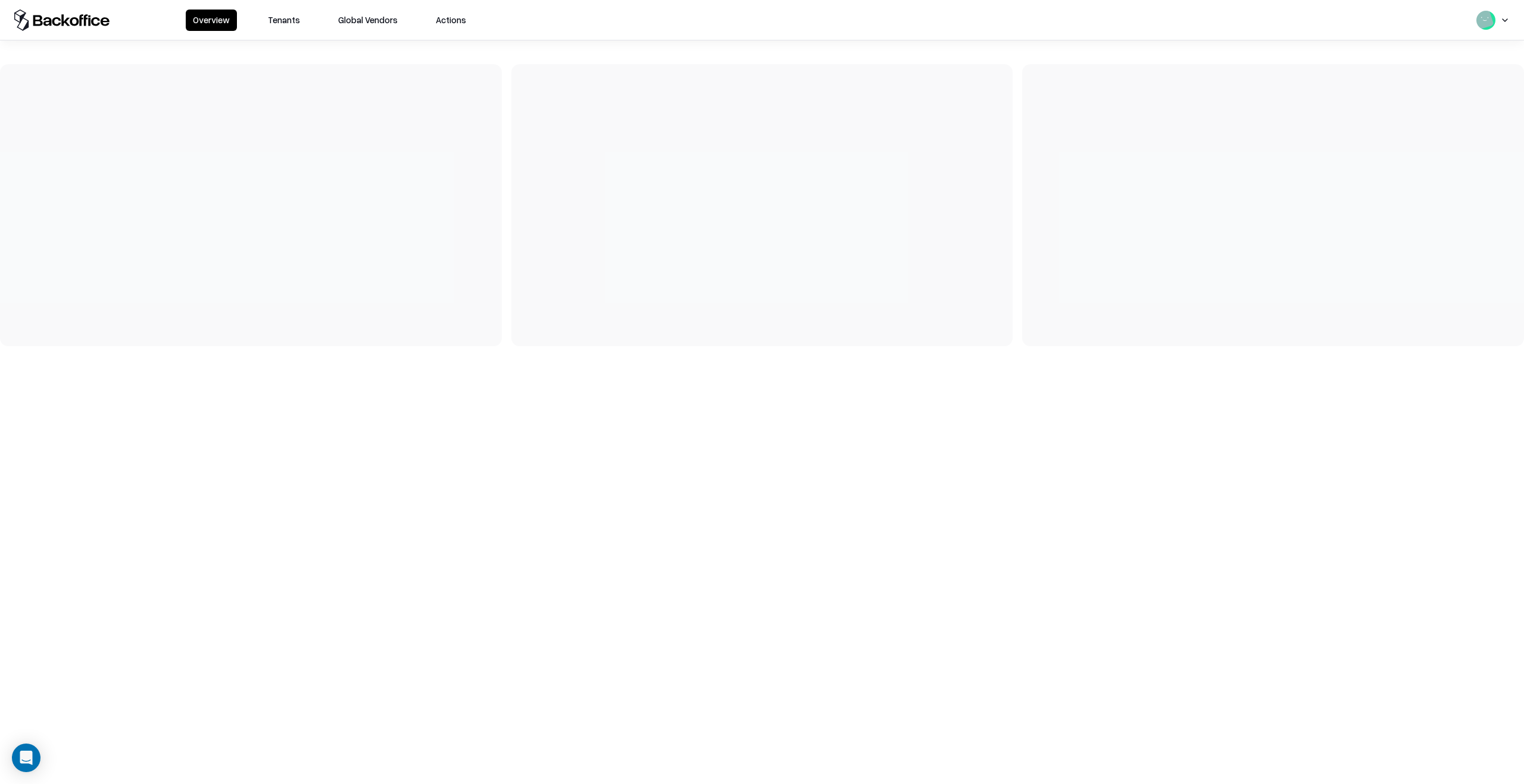
click at [287, 24] on button "Tenants" at bounding box center [283, 21] width 46 height 22
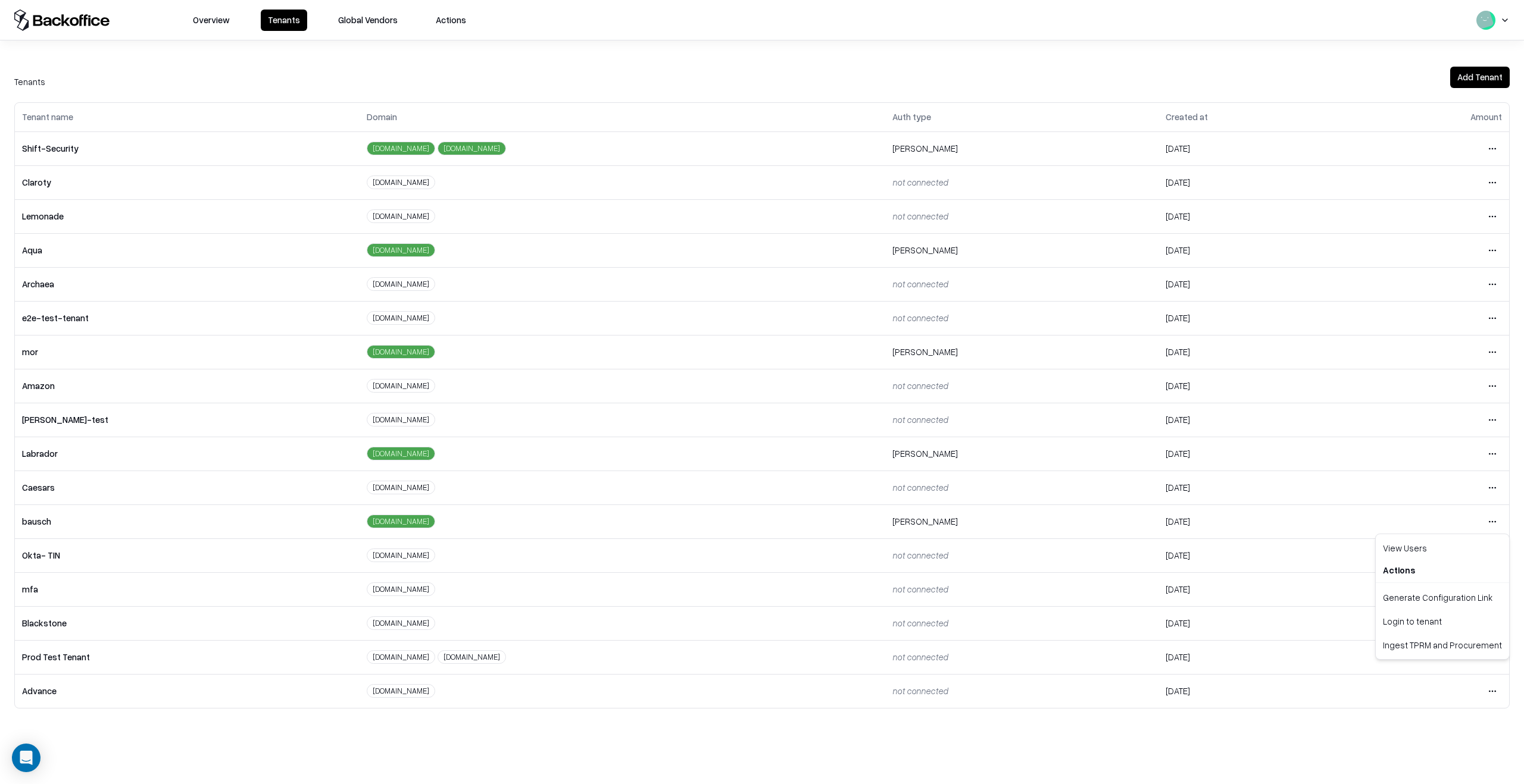
click at [1492, 518] on html "Overview Tenants Global Vendors Actions Tenants Add Tenant Tenant name Domain A…" at bounding box center [762, 392] width 1524 height 784
click at [1430, 620] on div "Login to tenant" at bounding box center [1442, 621] width 128 height 24
